Goal: Communication & Community: Answer question/provide support

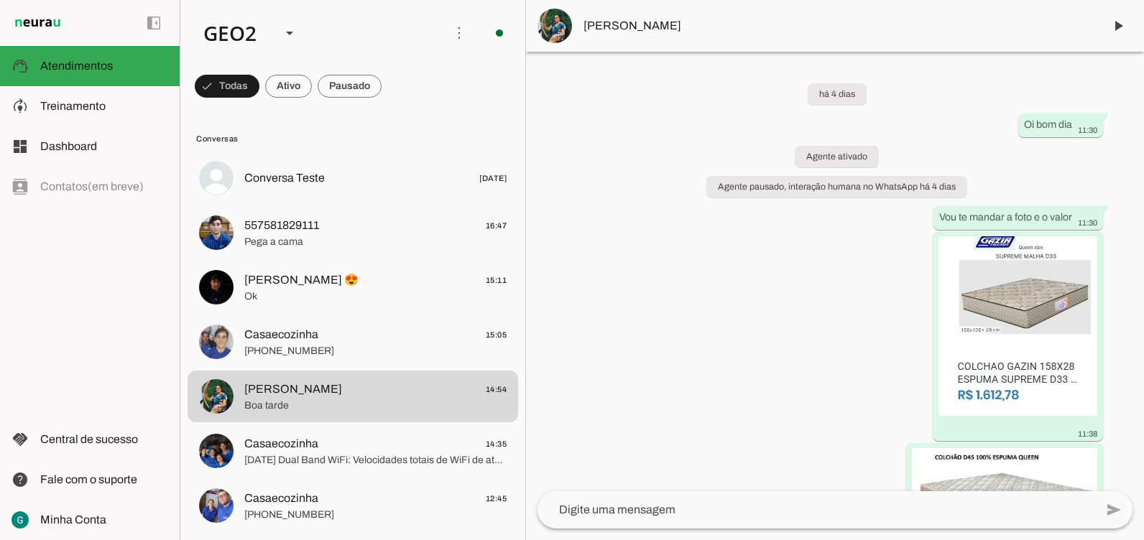
scroll to position [3243, 0]
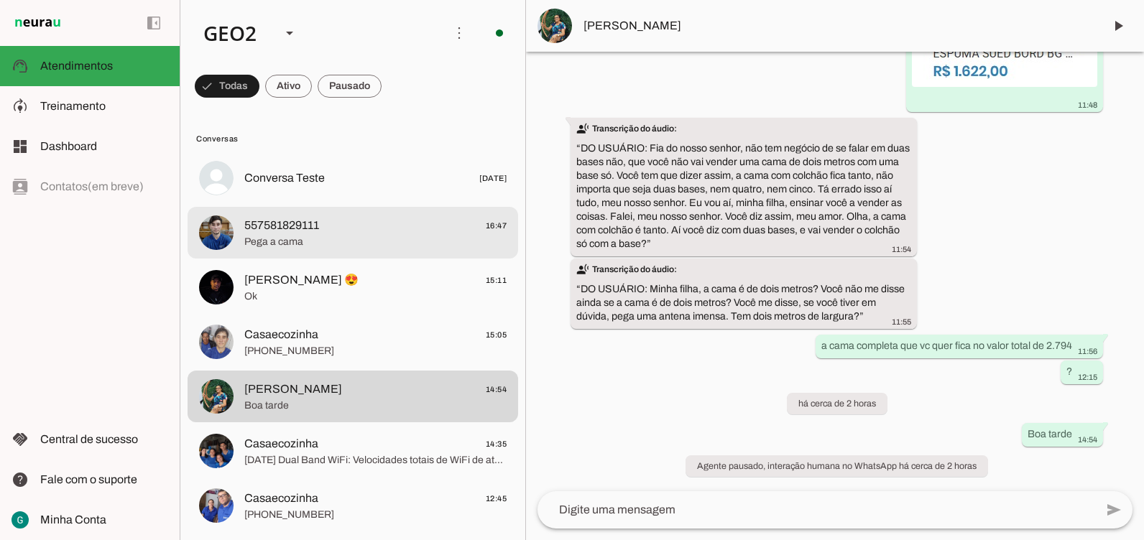
click at [338, 232] on span "557581829111 16:47" at bounding box center [375, 226] width 262 height 18
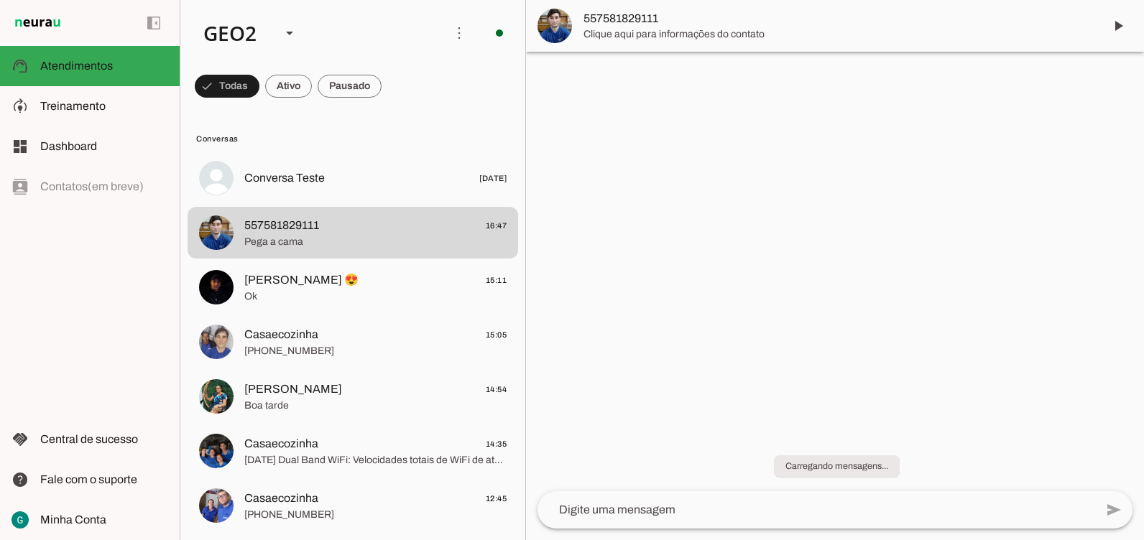
click at [1062, 333] on div at bounding box center [835, 270] width 618 height 540
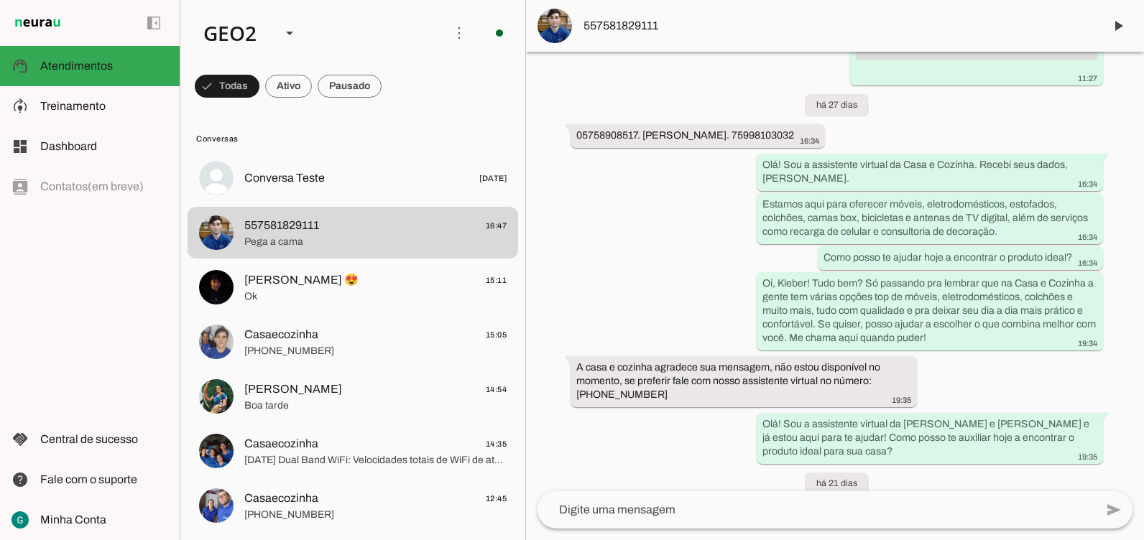
scroll to position [24906, 0]
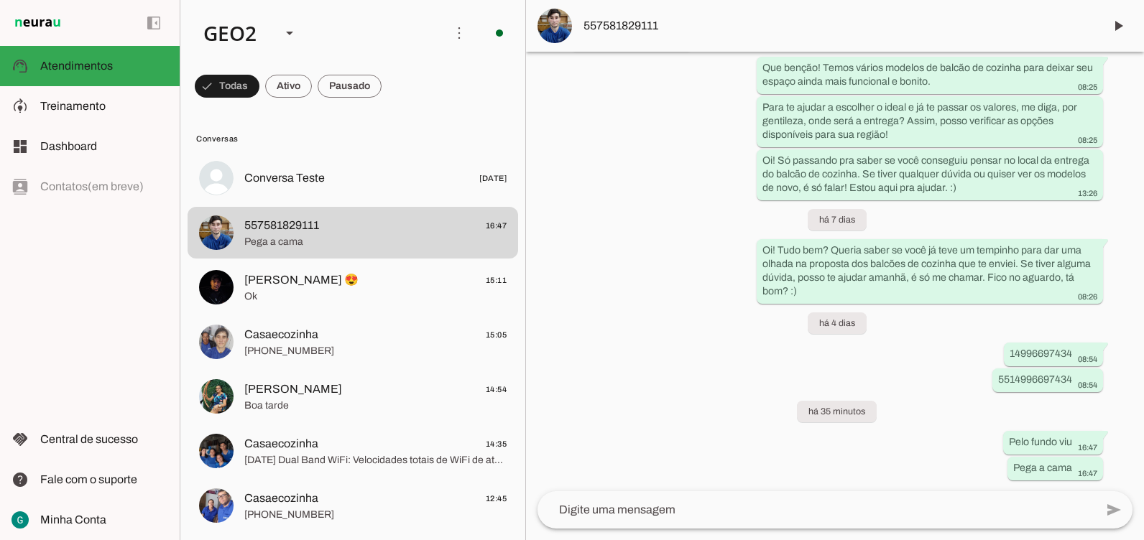
click at [937, 406] on div "Agente ativado Agente pausado, interação humana no WhatsApp há 8 meses Agente a…" at bounding box center [835, 272] width 618 height 440
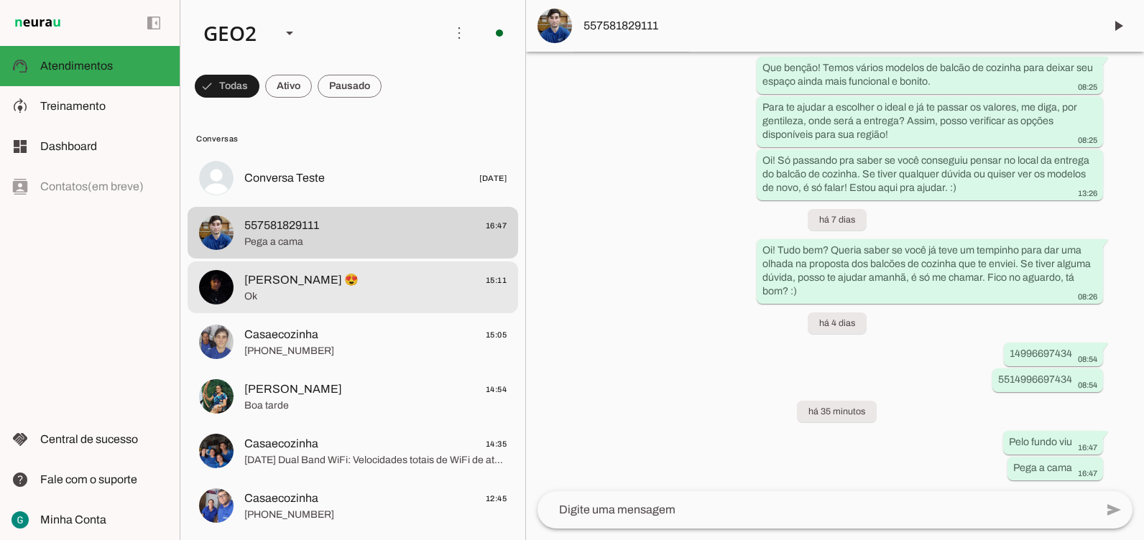
click at [366, 285] on span "[PERSON_NAME] 😍 15:11" at bounding box center [375, 281] width 262 height 18
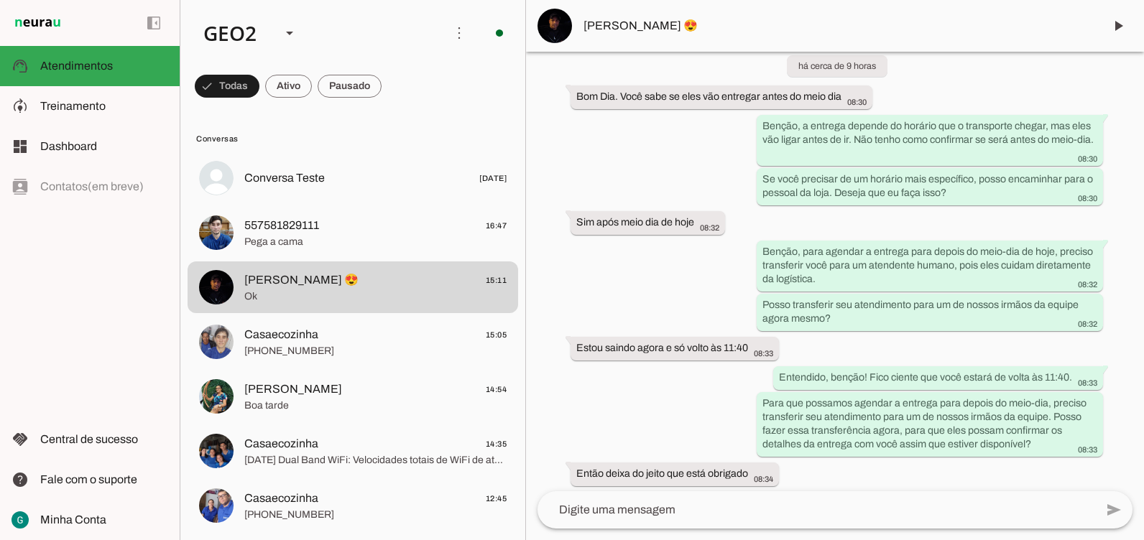
scroll to position [10907, 0]
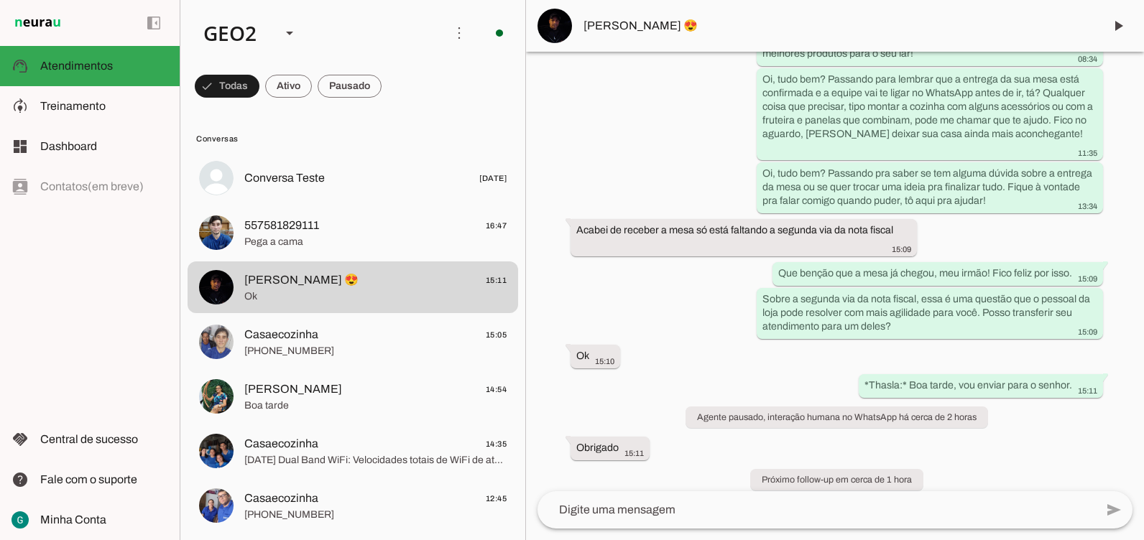
click at [1066, 241] on div "Agente ativado há 8 dias transcribe Transcrição do áudio: “ DO USUÁRIO: Oi, boa…" at bounding box center [835, 272] width 618 height 440
click at [738, 433] on div "Agente ativado há 8 dias transcribe Transcrição do áudio: “ DO USUÁRIO: Oi, boa…" at bounding box center [835, 272] width 618 height 440
drag, startPoint x: 702, startPoint y: 335, endPoint x: 702, endPoint y: 328, distance: 7.9
click at [702, 329] on div "Agente ativado há 8 dias transcribe Transcrição do áudio: “ DO USUÁRIO: Oi, boa…" at bounding box center [835, 272] width 618 height 440
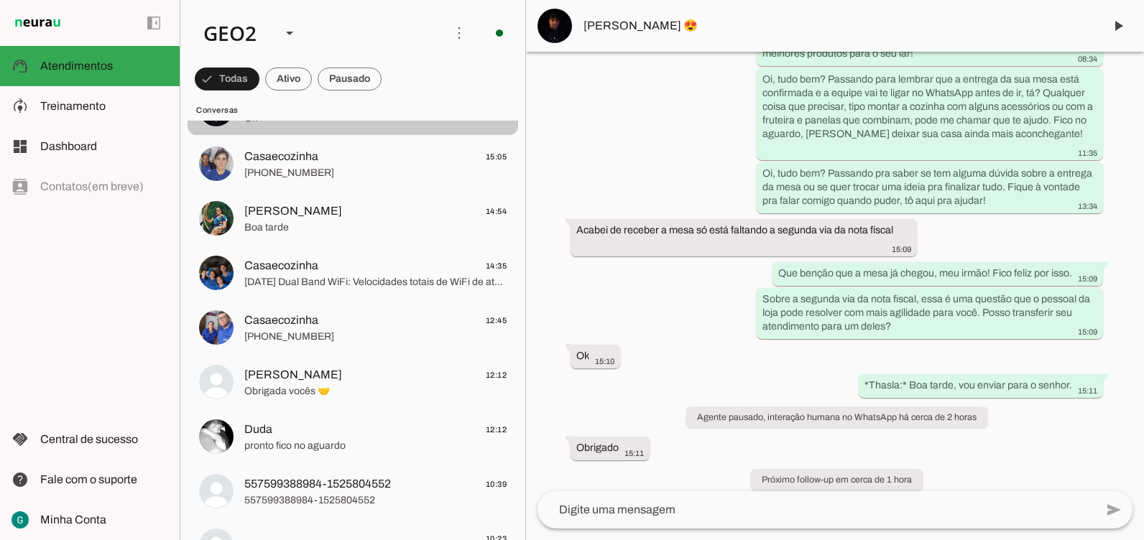
scroll to position [215, 0]
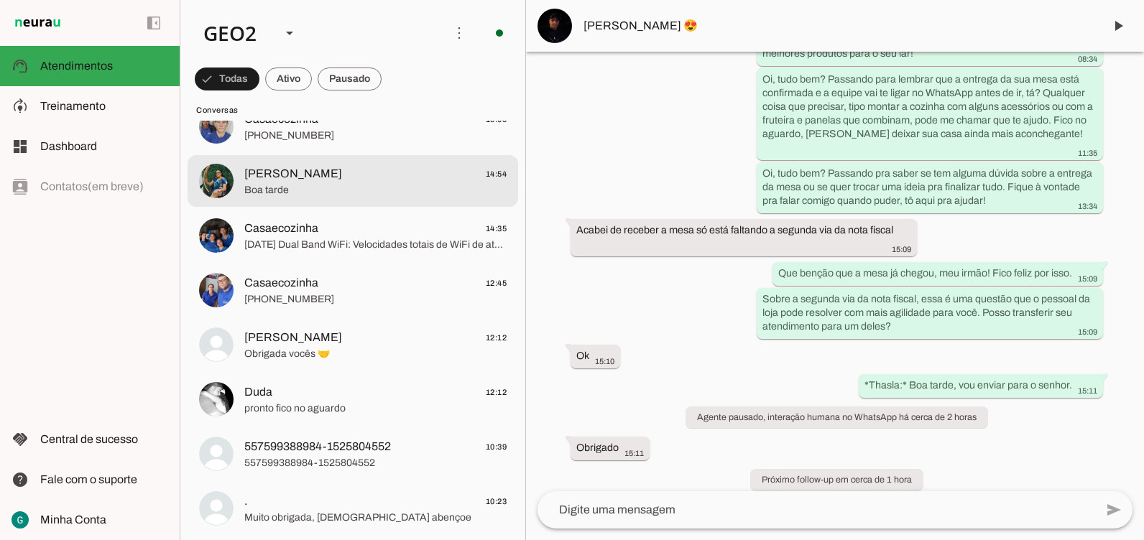
click at [287, 175] on span "[PERSON_NAME]" at bounding box center [293, 173] width 98 height 17
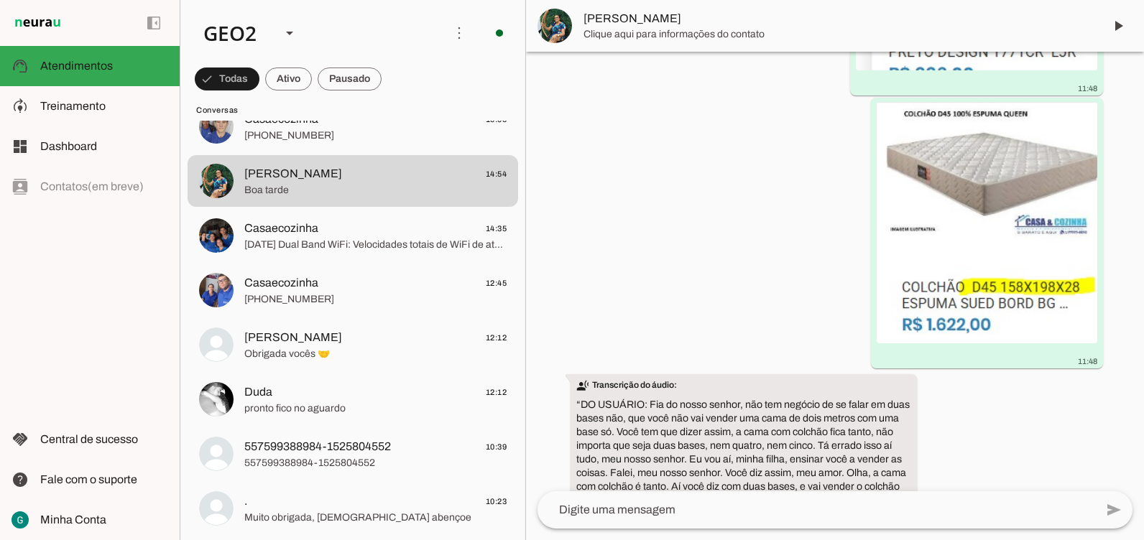
click at [1087, 278] on div "há 4 dias Oi bom dia 11:30 Agente ativado Agente pausado, interação humana no W…" at bounding box center [835, 272] width 618 height 440
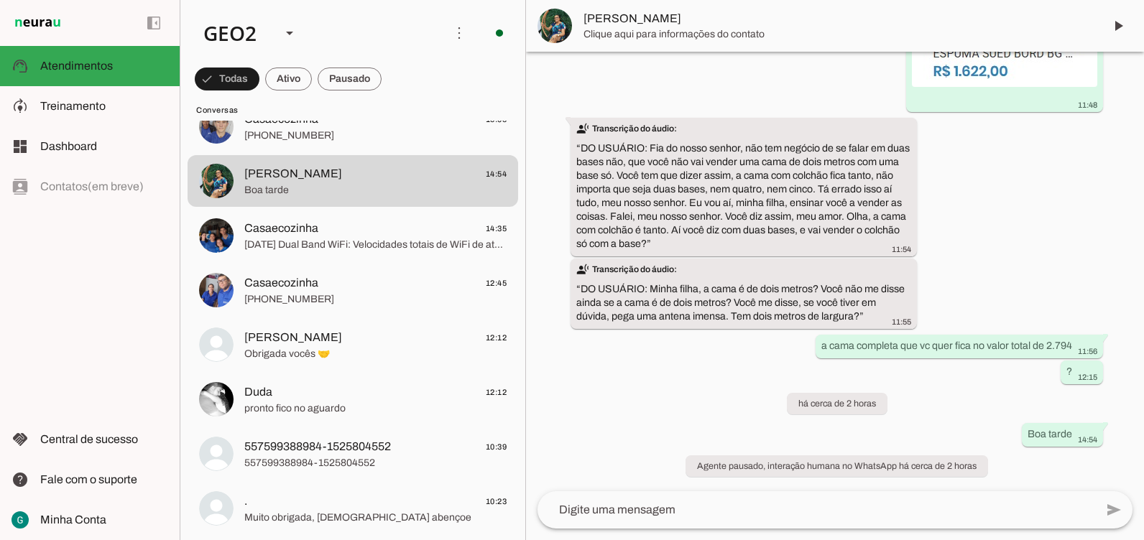
scroll to position [3243, 0]
click at [986, 151] on div "há 4 dias Oi bom dia 11:30 Agente ativado Agente pausado, interação humana no W…" at bounding box center [835, 272] width 618 height 440
